Goal: Task Accomplishment & Management: Use online tool/utility

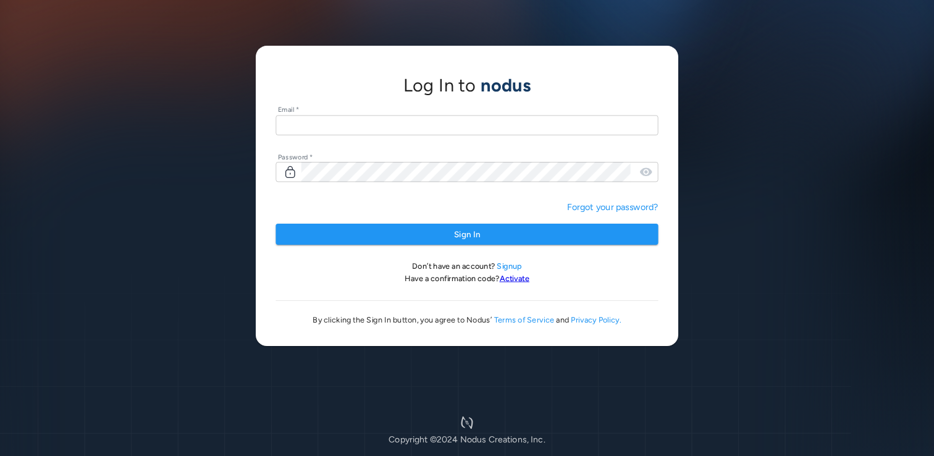
click at [406, 131] on input "text" at bounding box center [466, 125] width 382 height 20
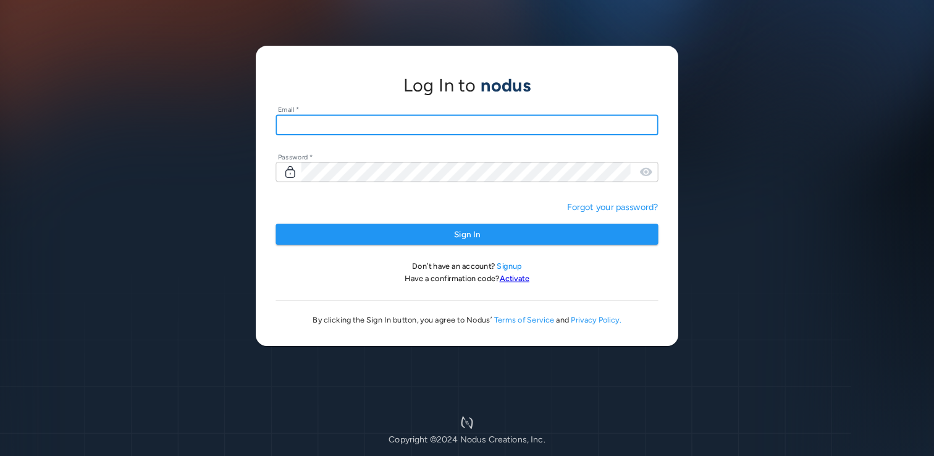
type input "**********"
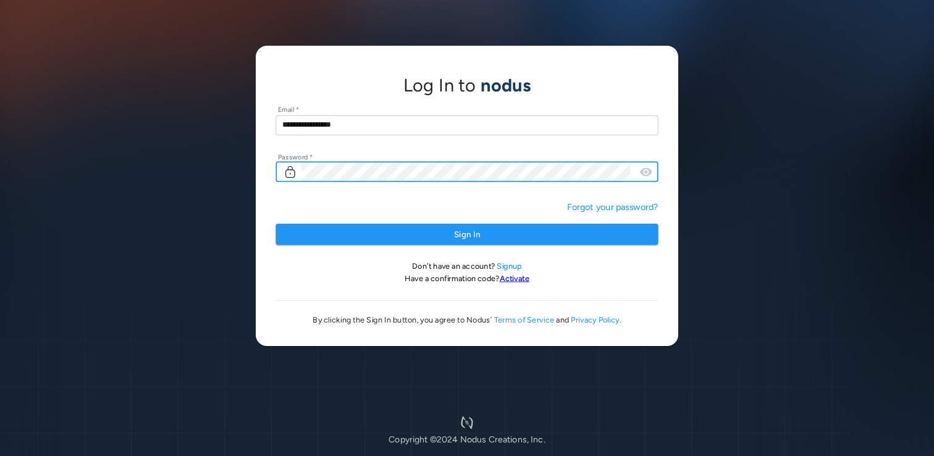
click at [275, 223] on button "Sign In" at bounding box center [466, 234] width 382 height 22
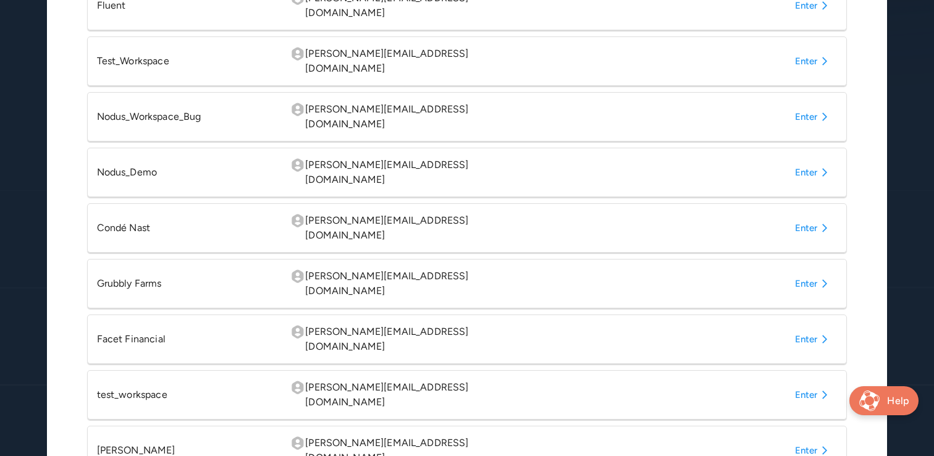
scroll to position [509, 0]
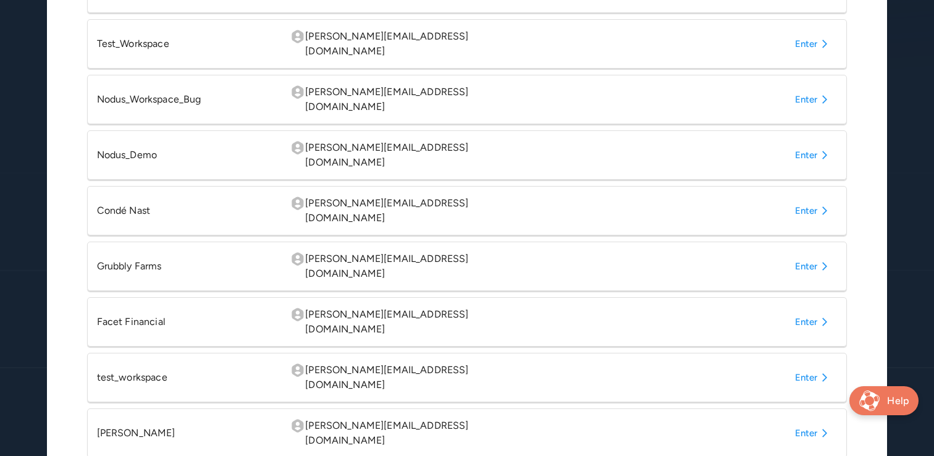
click at [804, 199] on button "Enter" at bounding box center [814, 210] width 48 height 22
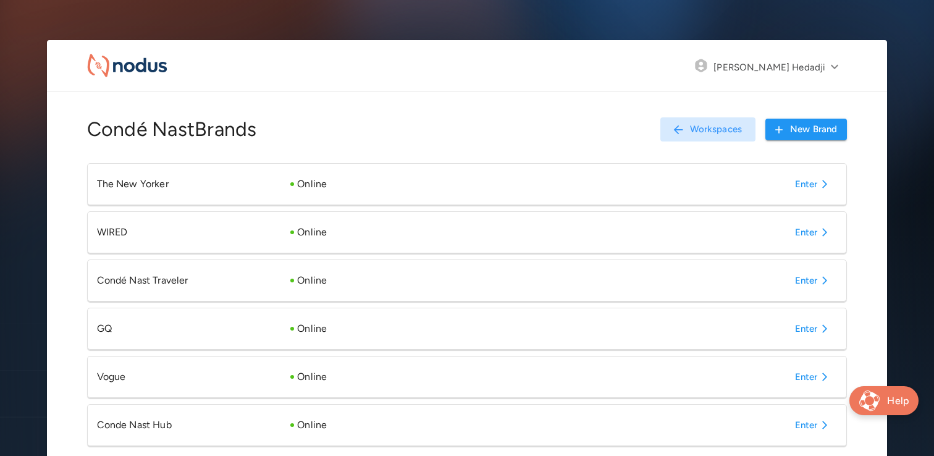
scroll to position [61, 0]
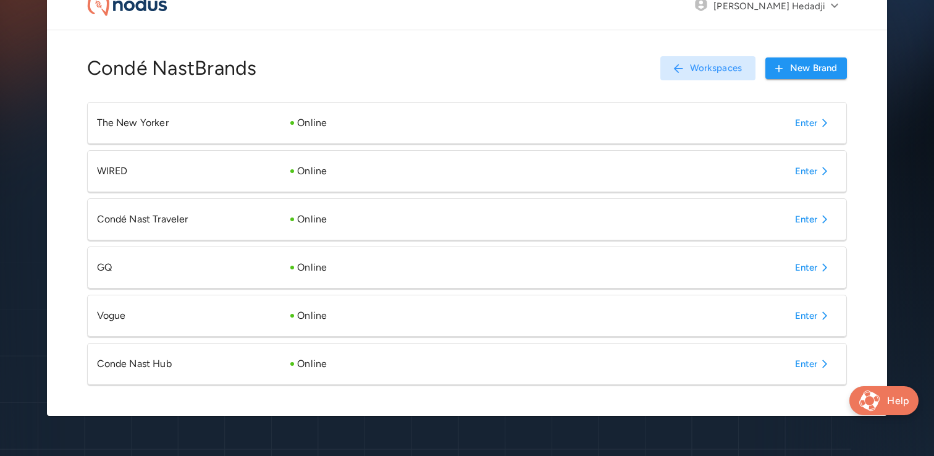
click at [816, 365] on button "Enter" at bounding box center [814, 364] width 48 height 22
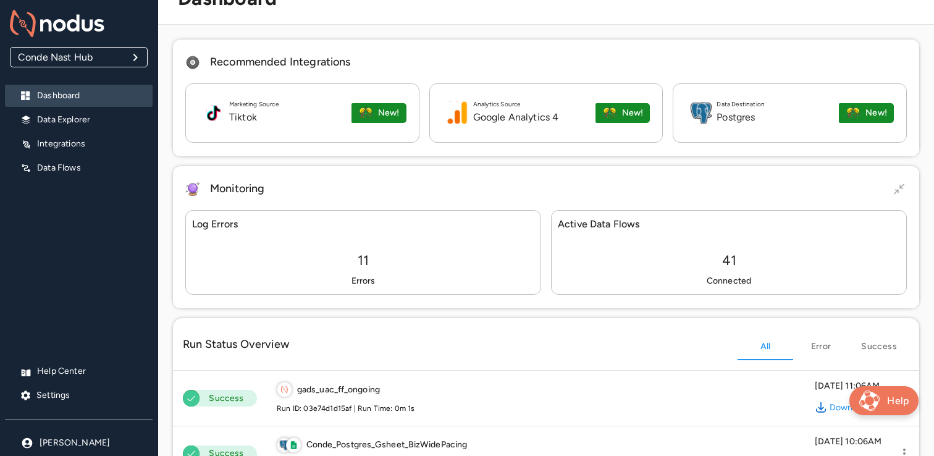
scroll to position [61, 0]
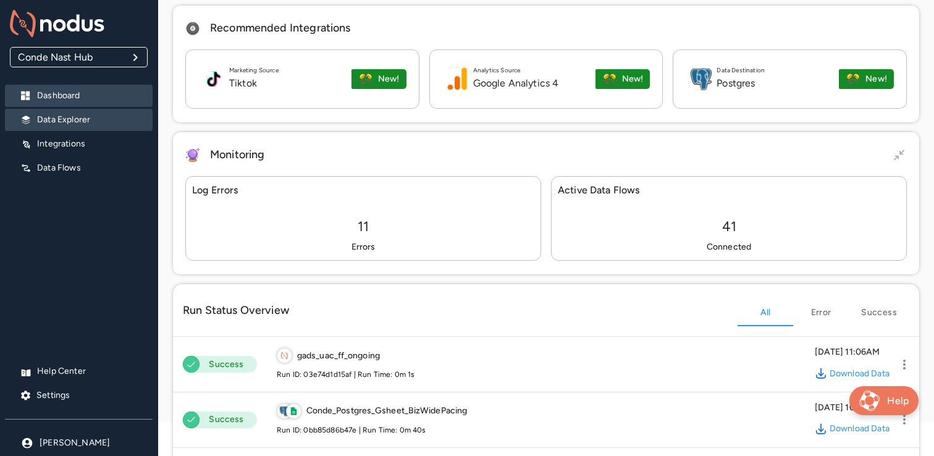
click at [85, 128] on div "Data Explorer" at bounding box center [79, 120] width 148 height 22
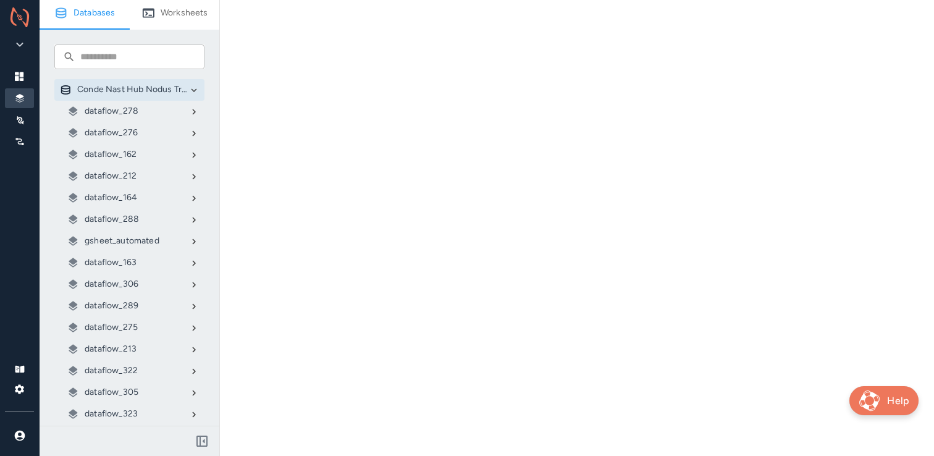
click at [132, 239] on p "gsheet_automated" at bounding box center [122, 241] width 75 height 12
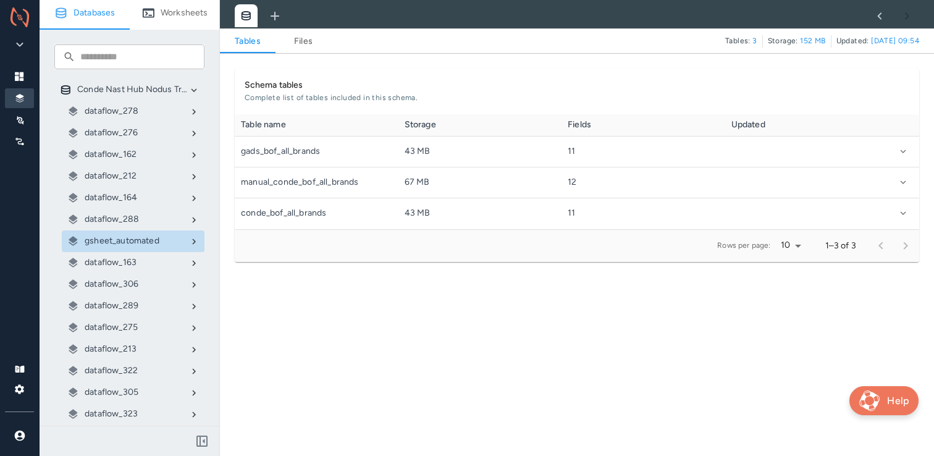
scroll to position [115, 684]
click at [307, 40] on link "Files" at bounding box center [303, 41] width 56 height 15
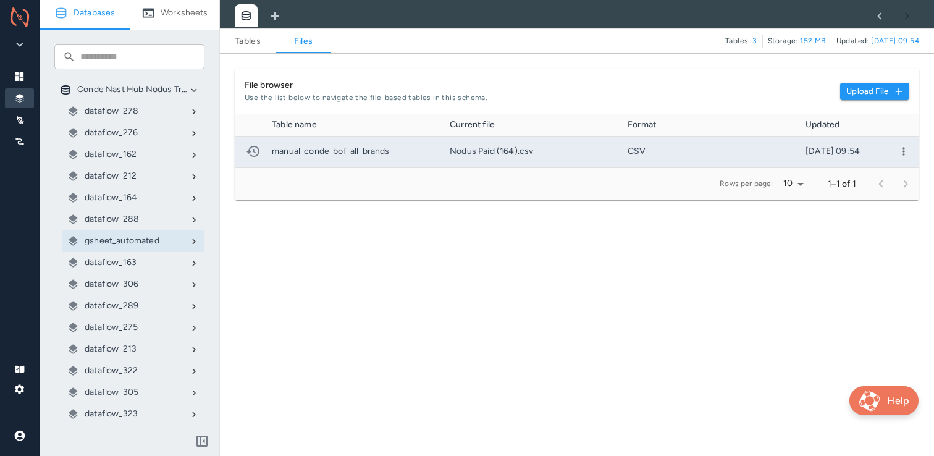
scroll to position [53, 684]
click at [907, 146] on icon "more" at bounding box center [903, 151] width 12 height 12
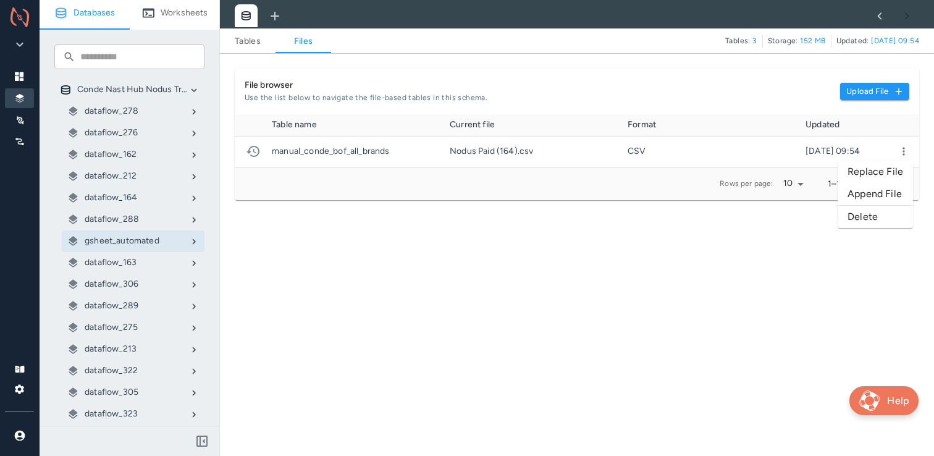
click at [879, 168] on li "Replace File" at bounding box center [874, 172] width 75 height 22
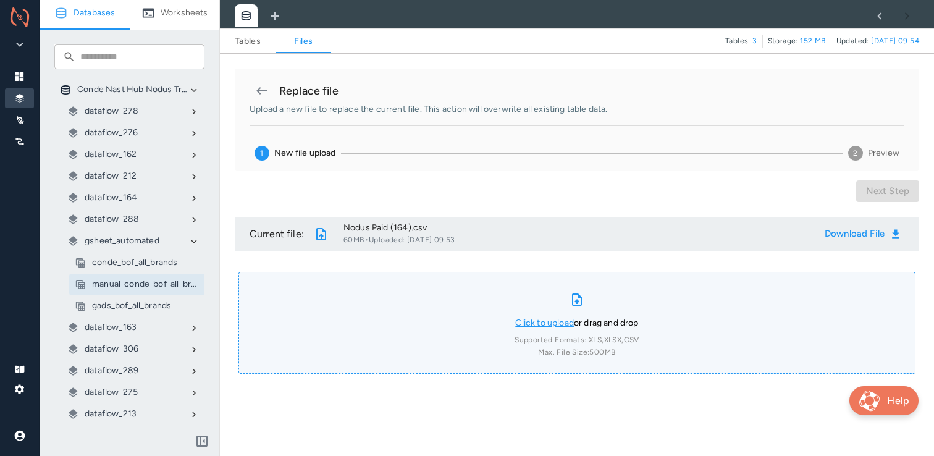
click at [532, 322] on link "Click to upload" at bounding box center [544, 322] width 59 height 10
click at [0, 0] on input "Click to upload or drag and drop Supported Formats: XLS, XLSX, CSV Max. File Si…" at bounding box center [0, 0] width 0 height 0
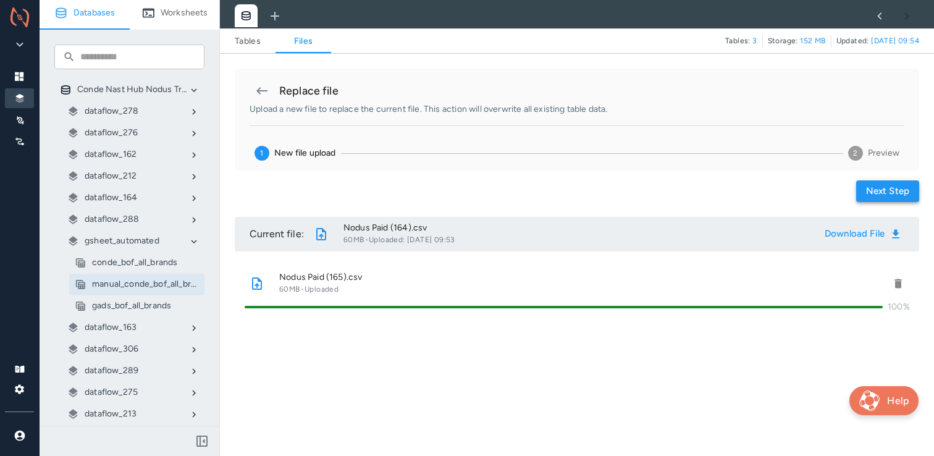
click at [871, 185] on button "Next step" at bounding box center [887, 191] width 63 height 22
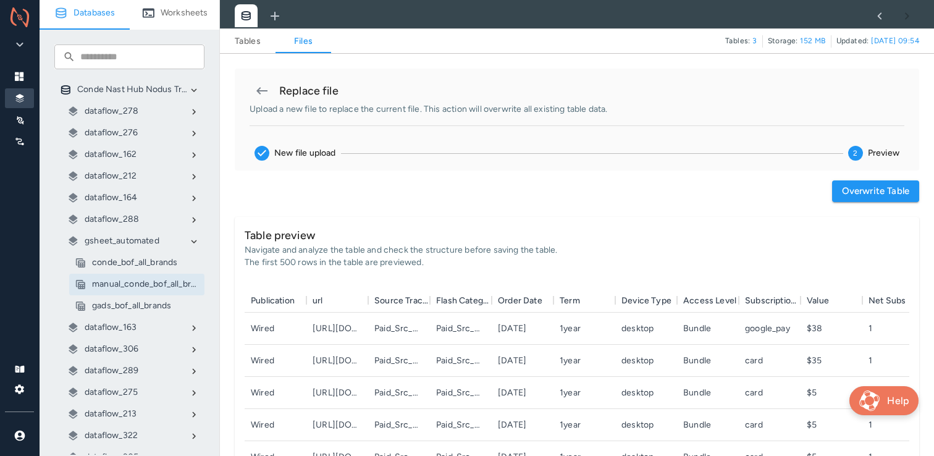
scroll to position [214, 664]
click at [845, 193] on button "Overwrite table" at bounding box center [875, 191] width 87 height 22
click at [670, 193] on div "Previous Step Overwrite table" at bounding box center [577, 191] width 684 height 22
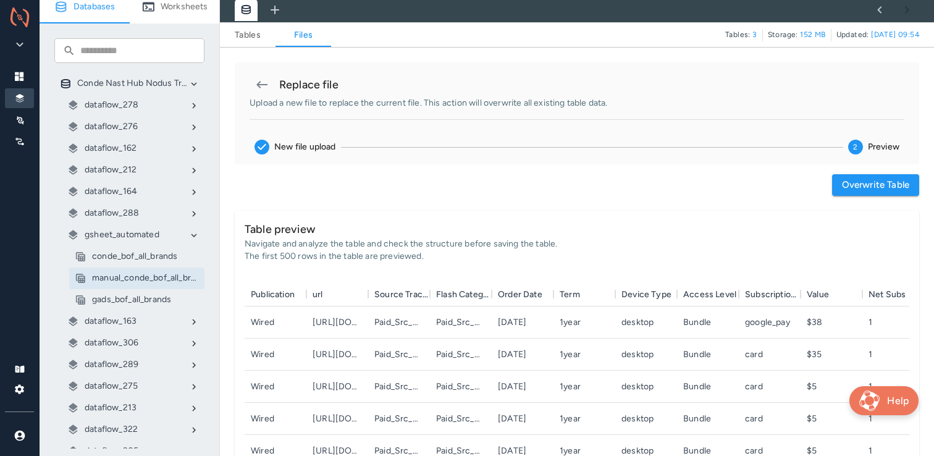
scroll to position [0, 0]
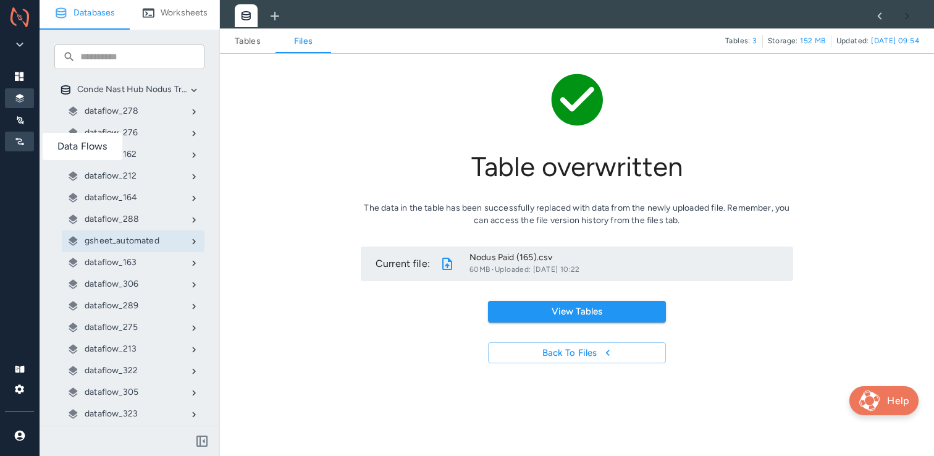
click at [29, 144] on div at bounding box center [19, 142] width 29 height 20
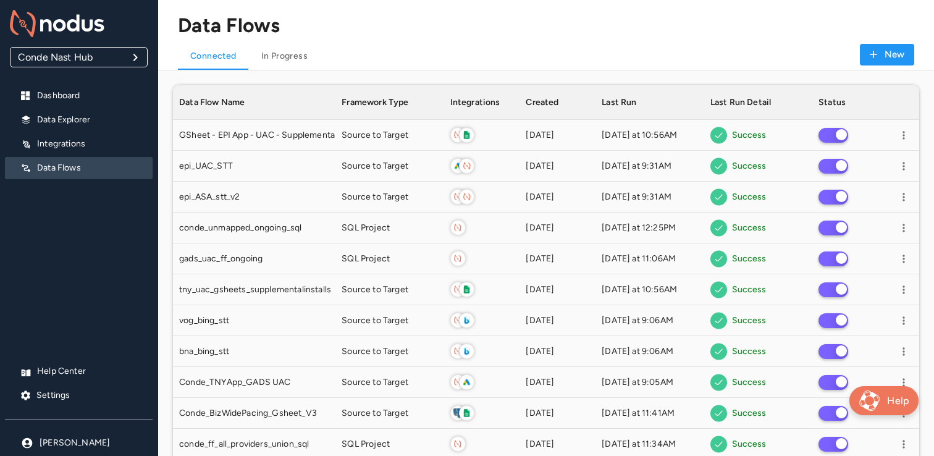
scroll to position [1763, 746]
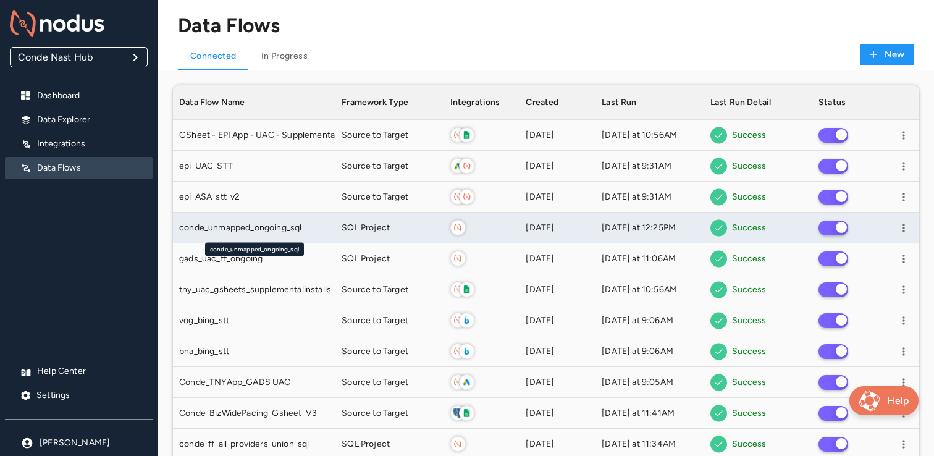
click at [301, 228] on span "conde_unmapped_ongoing_sql" at bounding box center [240, 228] width 122 height 12
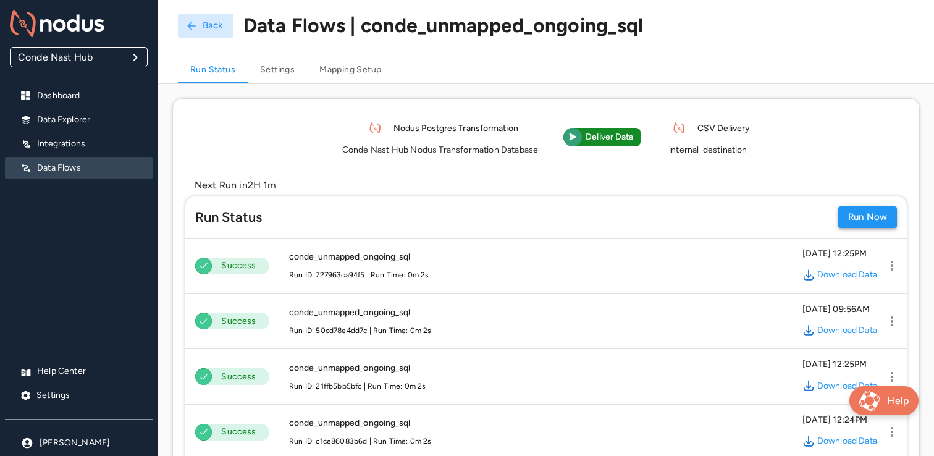
click at [858, 212] on button "Run Now" at bounding box center [867, 217] width 59 height 22
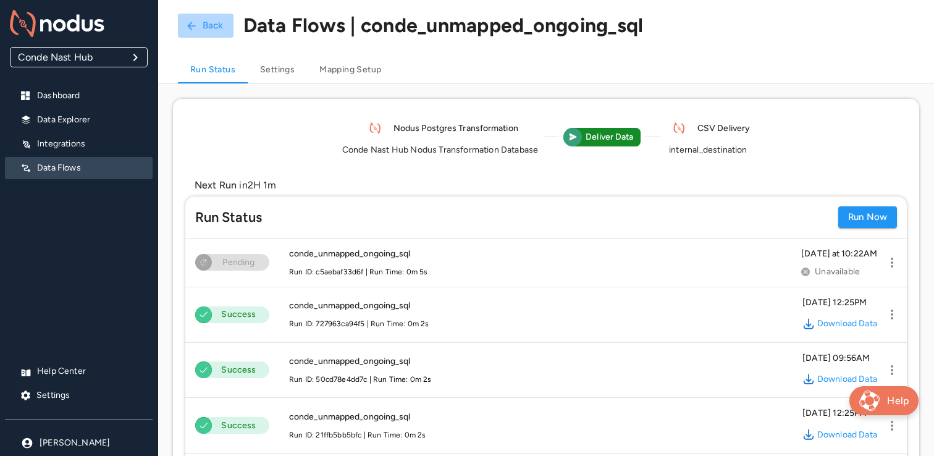
click at [199, 23] on button "Back" at bounding box center [206, 26] width 56 height 24
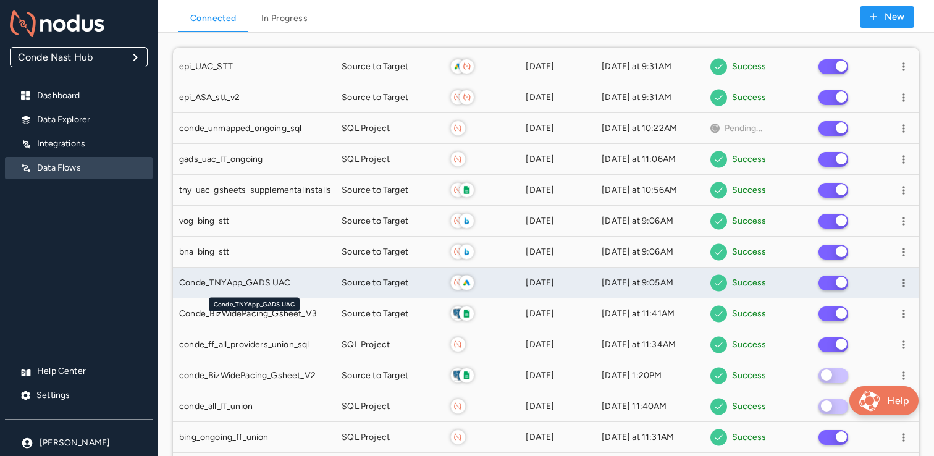
scroll to position [46, 0]
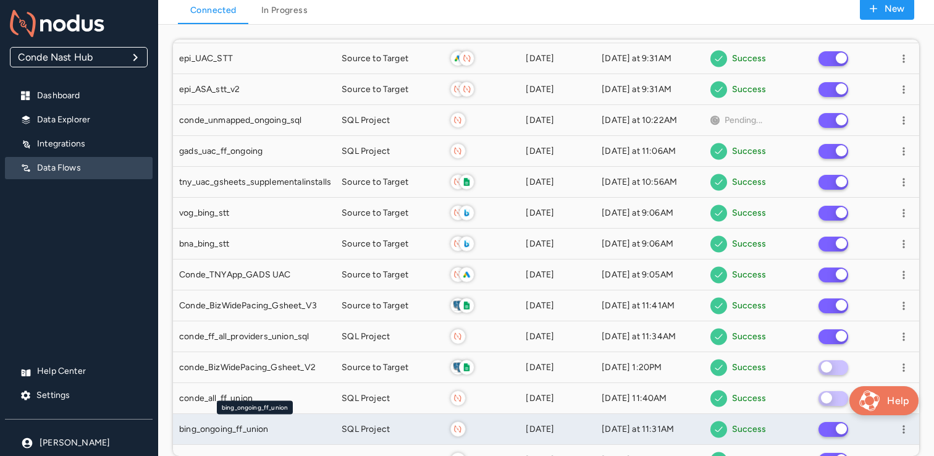
click at [280, 428] on div "bing_ongoing_ff_union" at bounding box center [254, 429] width 150 height 12
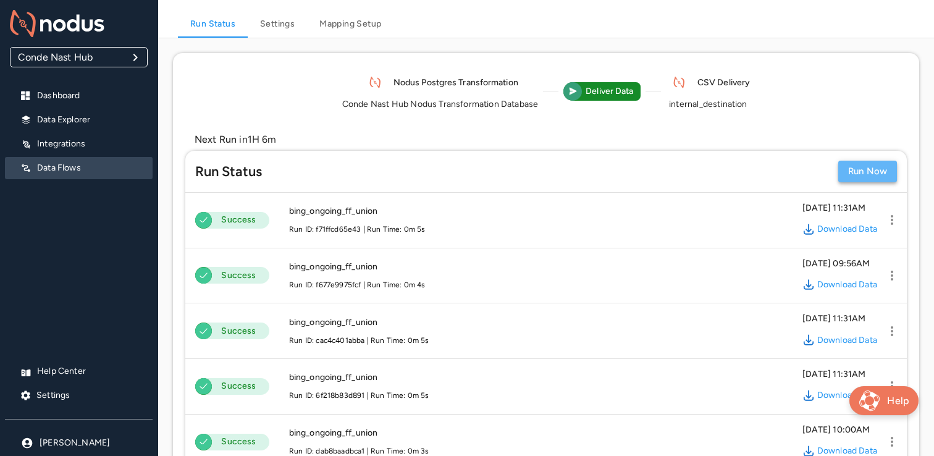
click at [861, 166] on button "Run Now" at bounding box center [867, 172] width 59 height 22
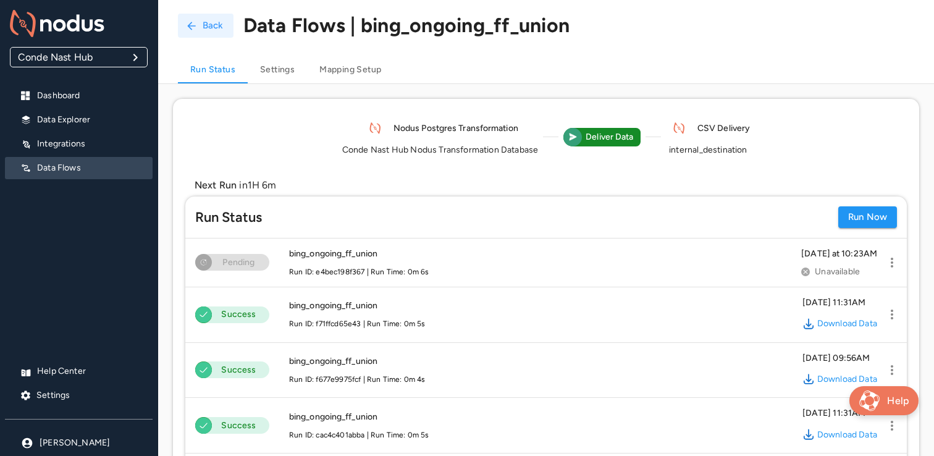
click at [209, 28] on button "Back" at bounding box center [206, 26] width 56 height 24
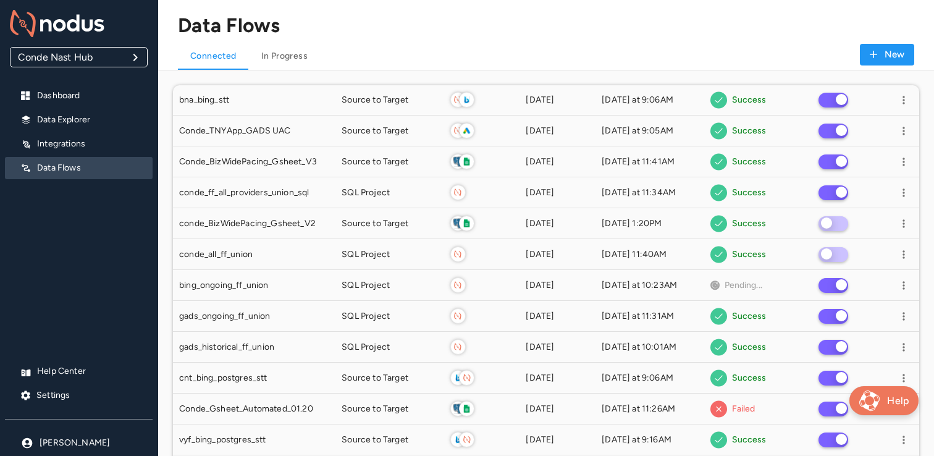
scroll to position [257, 0]
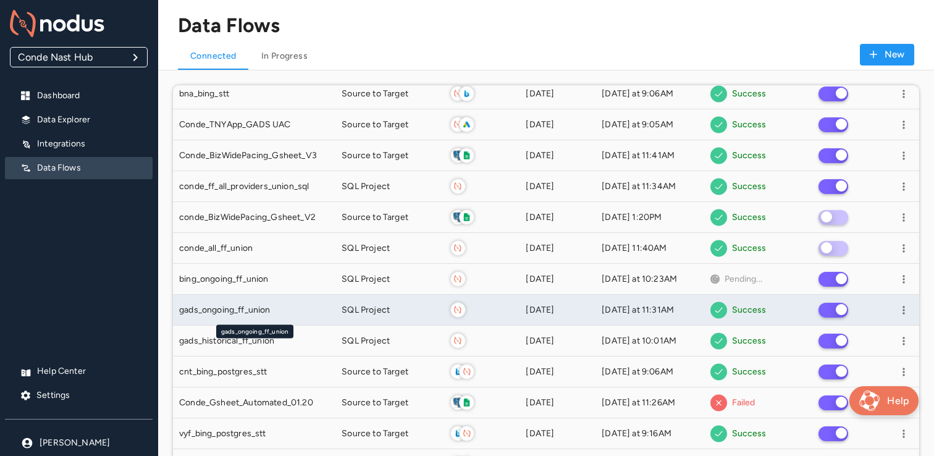
click at [275, 307] on div "gads_ongoing_ff_union" at bounding box center [254, 310] width 150 height 12
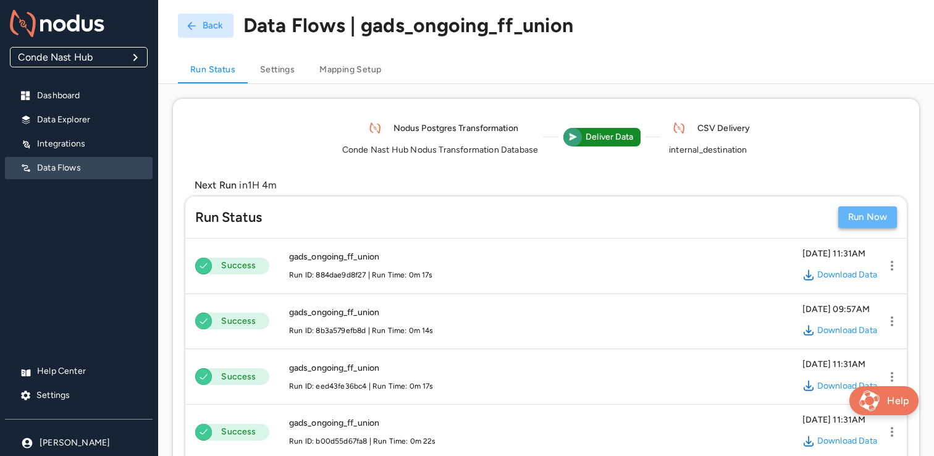
click at [848, 214] on button "Run Now" at bounding box center [867, 217] width 59 height 22
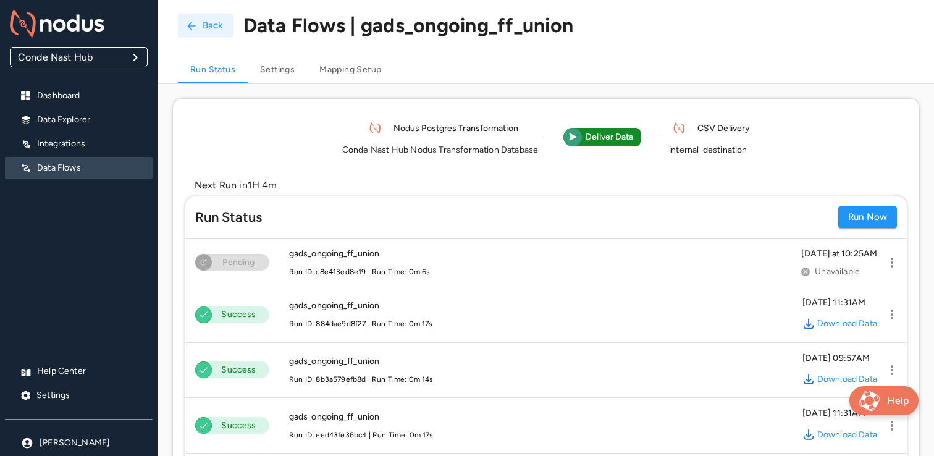
click at [190, 19] on button "Back" at bounding box center [206, 26] width 56 height 24
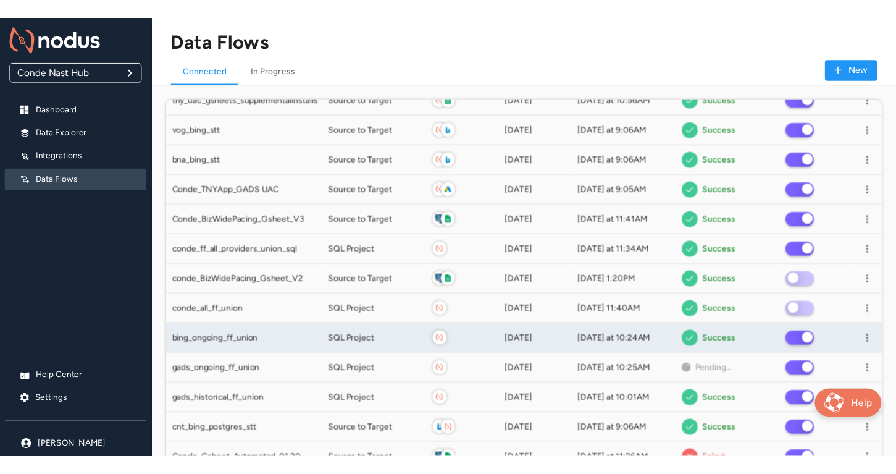
scroll to position [203, 0]
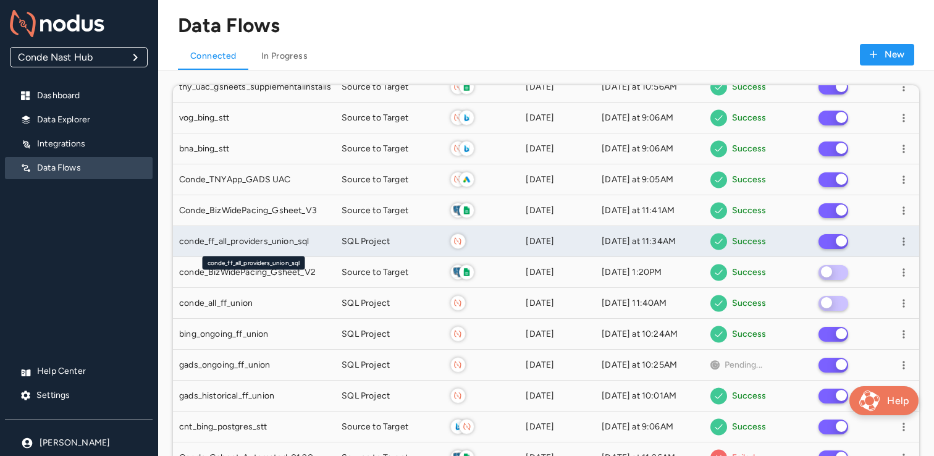
click at [312, 243] on div "conde_ff_all_providers_union_sql" at bounding box center [254, 241] width 150 height 12
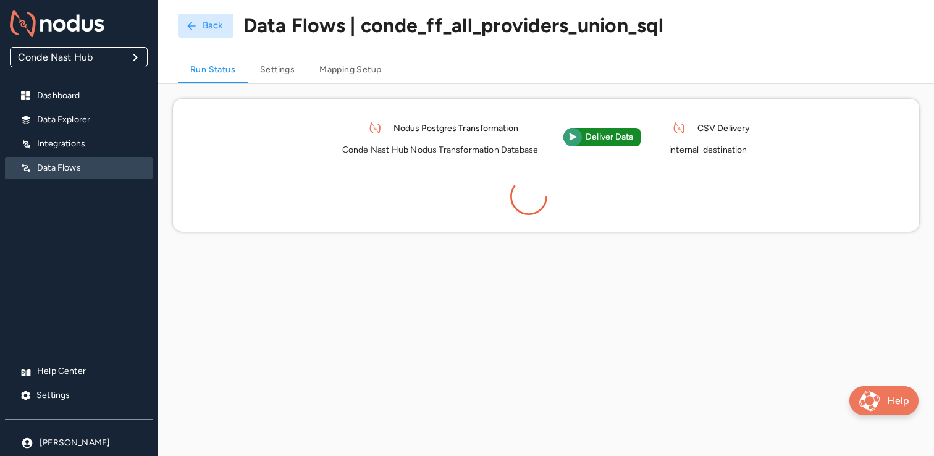
click at [814, 147] on div "Nodus Postgres Transformation Conde Nast Hub Nodus Transformation Database Deli…" at bounding box center [545, 136] width 721 height 51
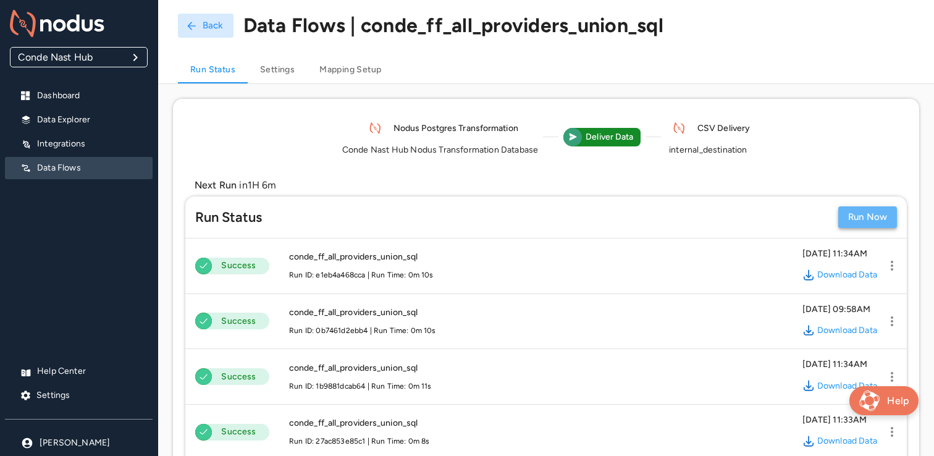
click at [853, 215] on button "Run Now" at bounding box center [867, 217] width 59 height 22
